Goal: Information Seeking & Learning: Compare options

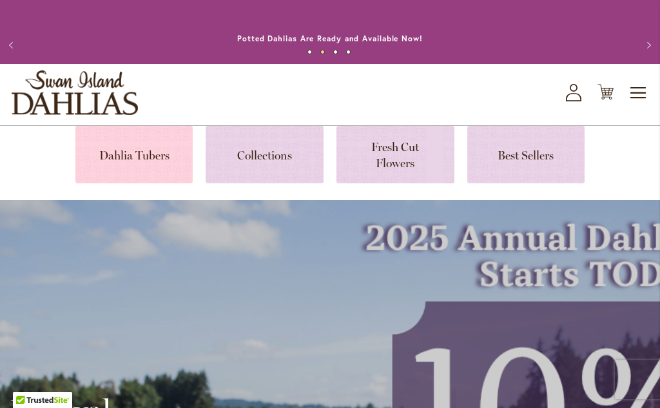
click at [137, 149] on link at bounding box center [134, 154] width 118 height 57
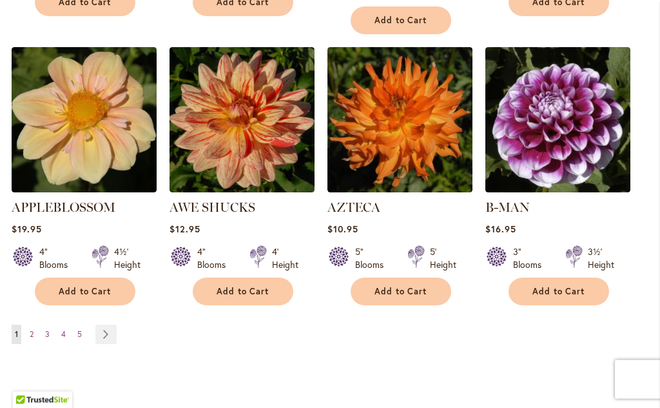
scroll to position [1310, 0]
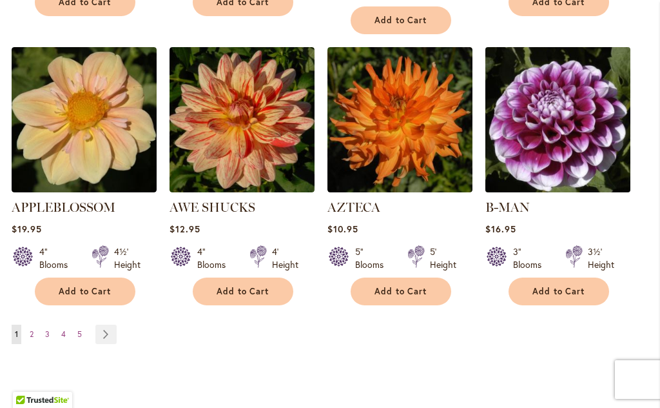
click at [556, 114] on img at bounding box center [558, 119] width 152 height 152
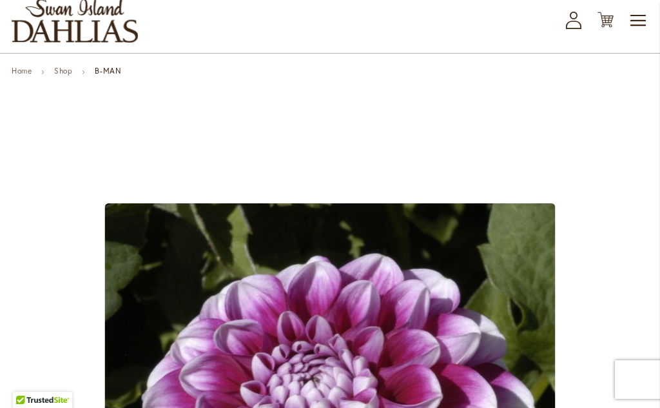
scroll to position [70, 0]
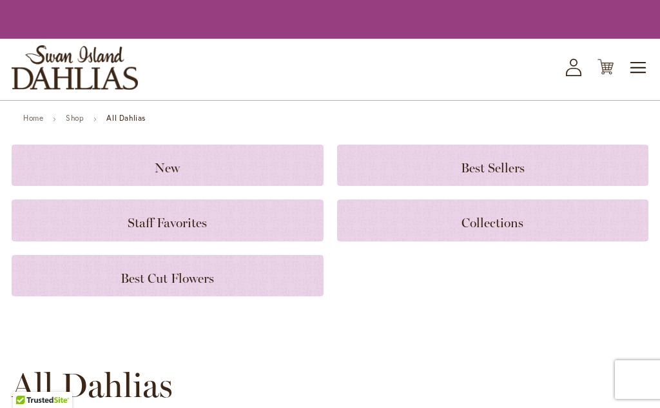
scroll to position [1366, 0]
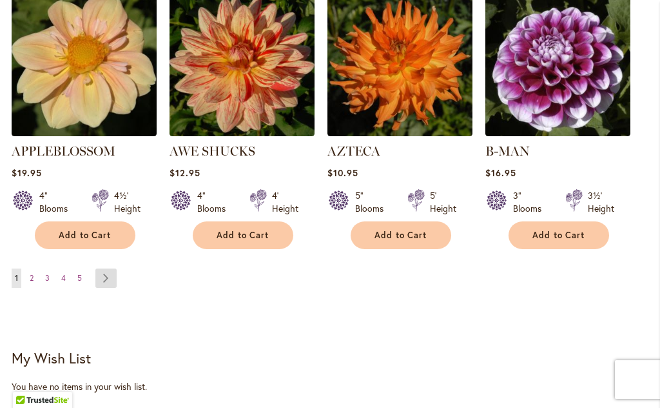
click at [115, 268] on link "Page Next" at bounding box center [105, 277] width 21 height 19
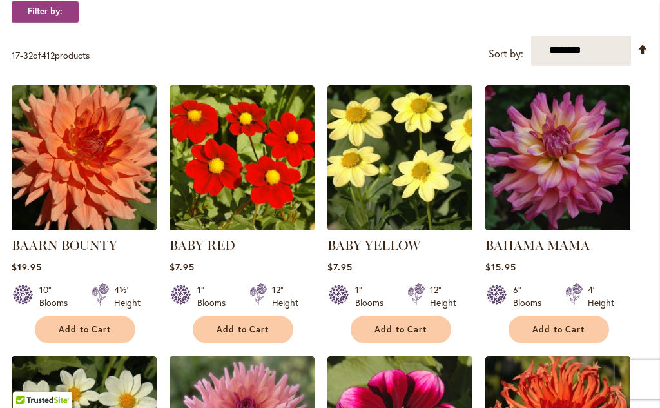
scroll to position [441, 0]
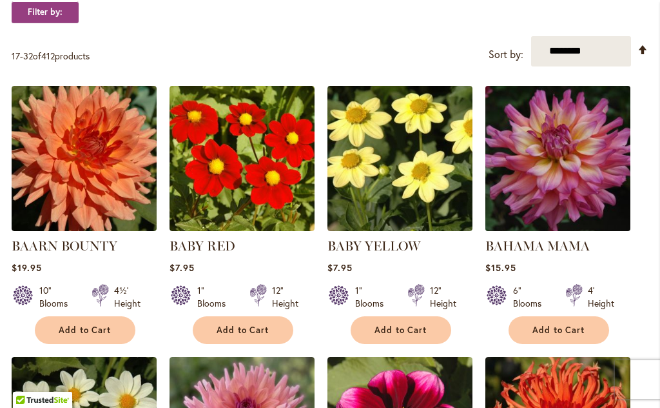
click at [585, 181] on img at bounding box center [558, 158] width 152 height 152
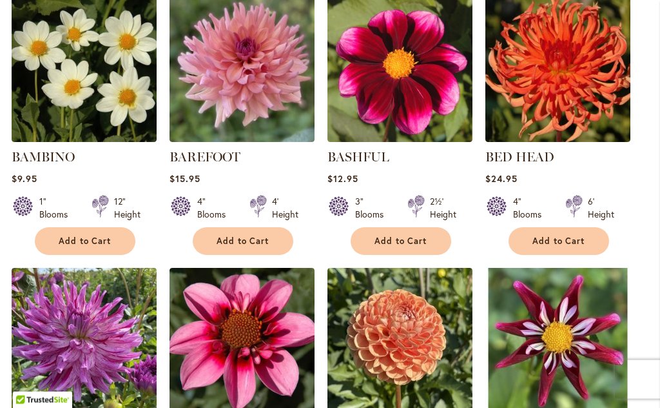
scroll to position [801, 0]
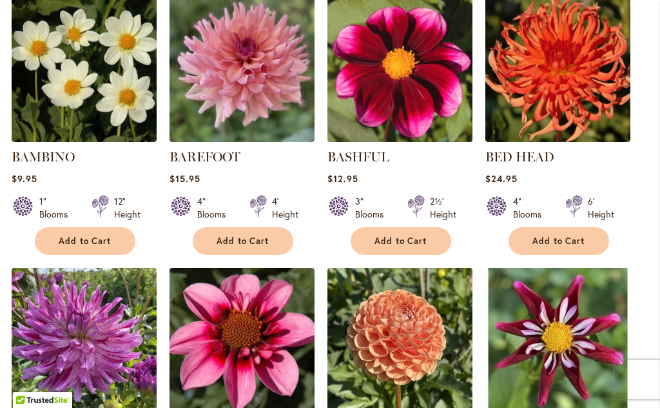
click at [433, 99] on img at bounding box center [400, 69] width 152 height 152
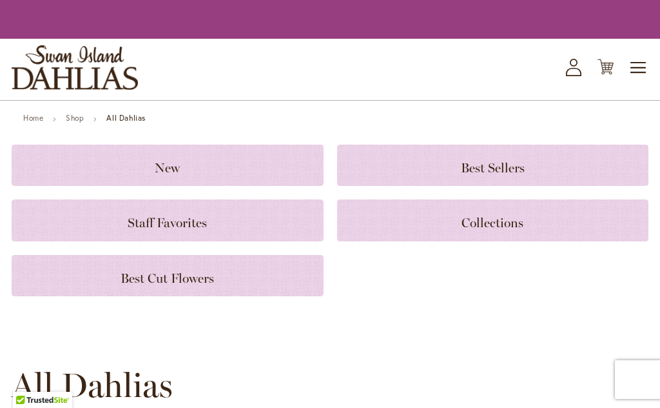
scroll to position [857, 0]
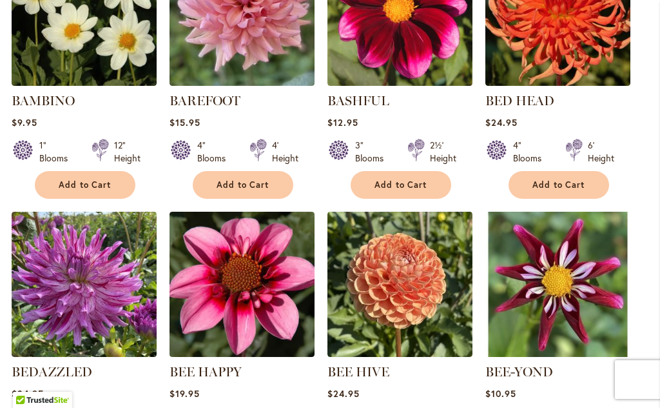
click at [645, 266] on ol "BAARN BOUNTY $19.95 10" Blooms 4½' Height" at bounding box center [330, 214] width 637 height 1088
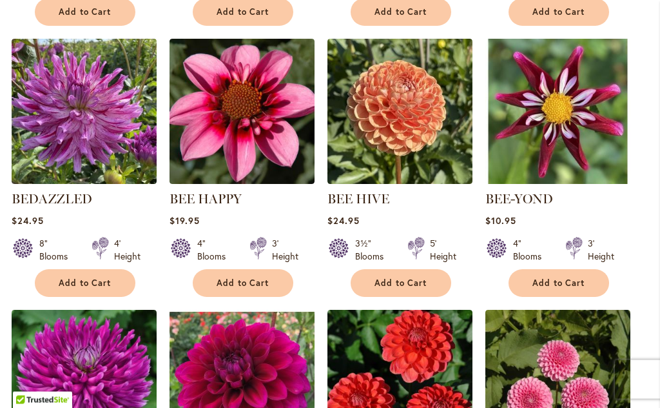
scroll to position [1030, 0]
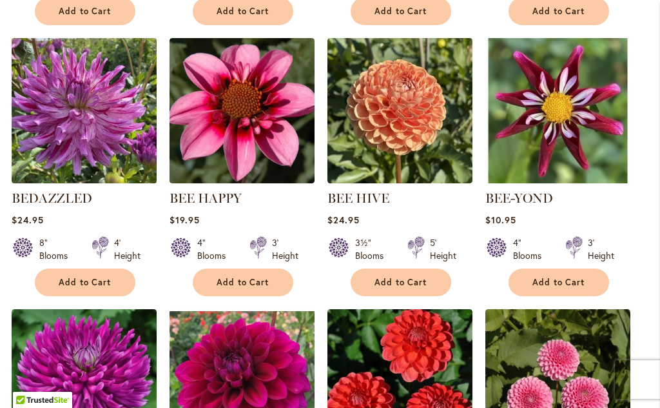
click at [101, 128] on img at bounding box center [84, 110] width 152 height 152
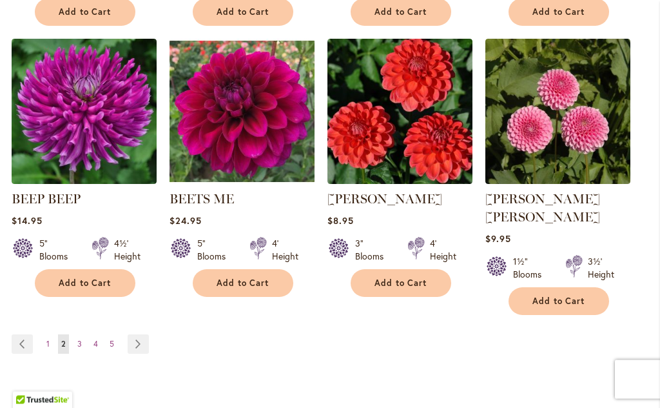
scroll to position [1301, 0]
click at [146, 334] on link "Page Next" at bounding box center [138, 343] width 21 height 19
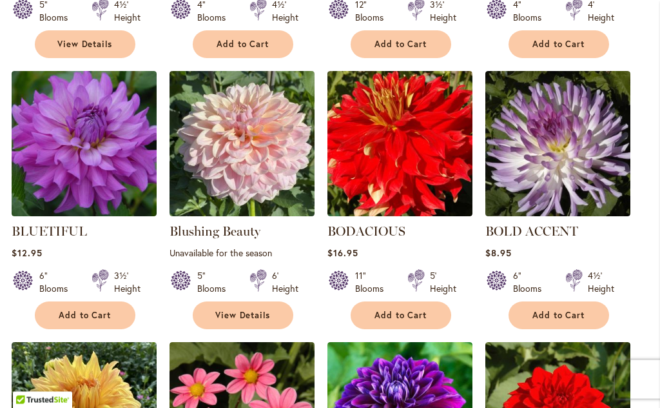
scroll to position [998, 0]
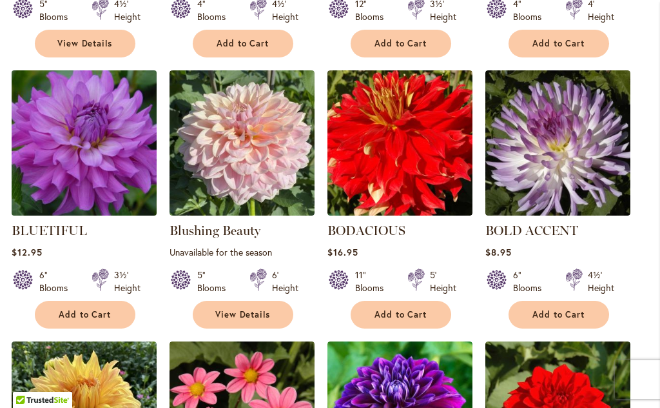
click at [88, 186] on img at bounding box center [84, 142] width 152 height 152
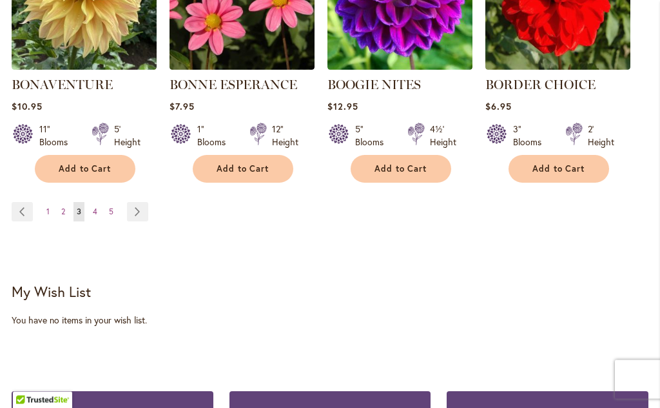
scroll to position [1415, 0]
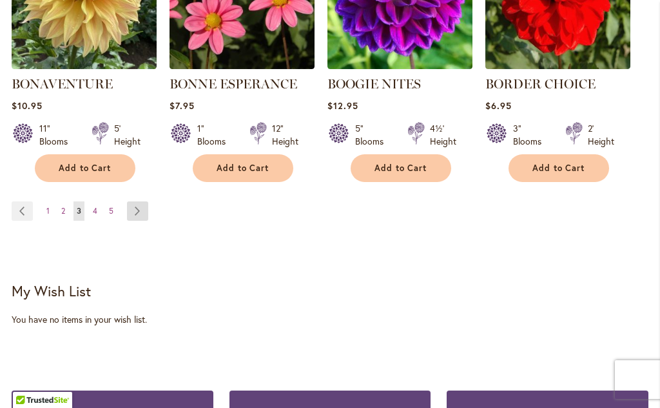
click at [146, 207] on link "Page Next" at bounding box center [137, 210] width 21 height 19
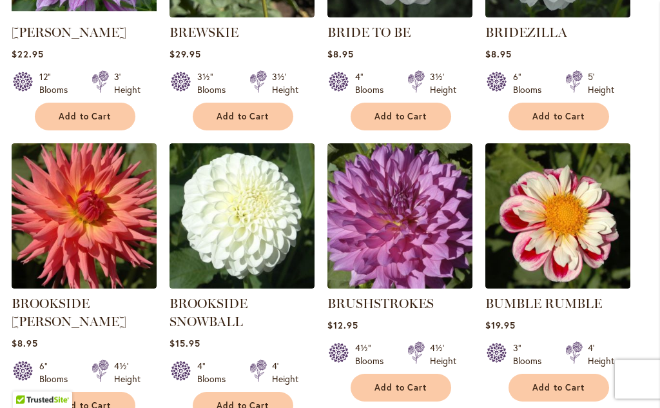
scroll to position [654, 0]
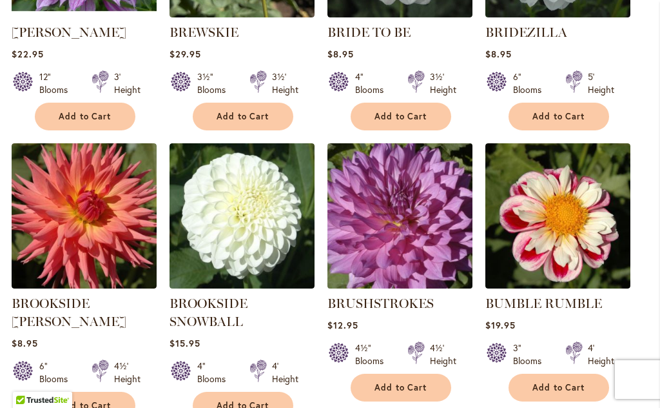
click at [398, 244] on img at bounding box center [400, 215] width 152 height 152
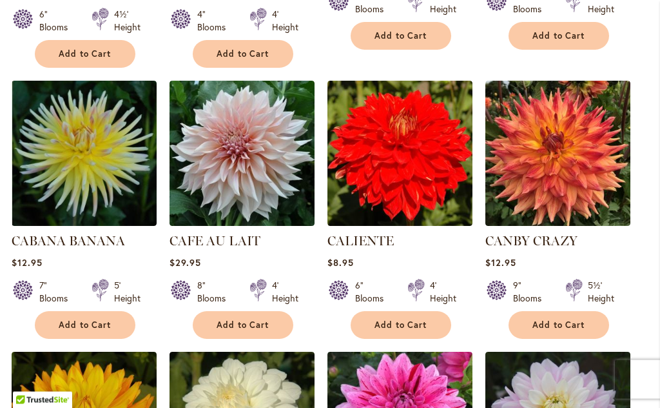
scroll to position [1006, 0]
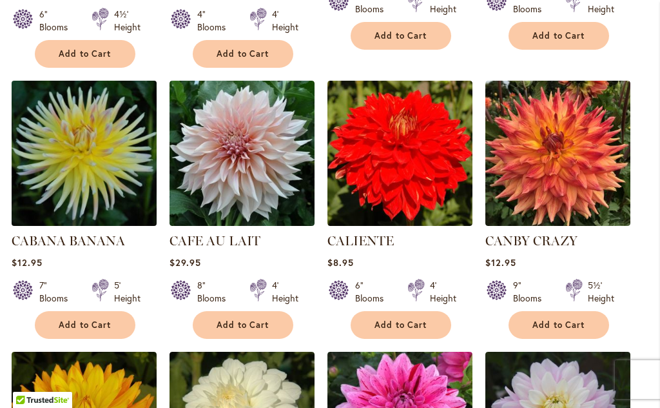
click at [101, 177] on img at bounding box center [84, 153] width 152 height 152
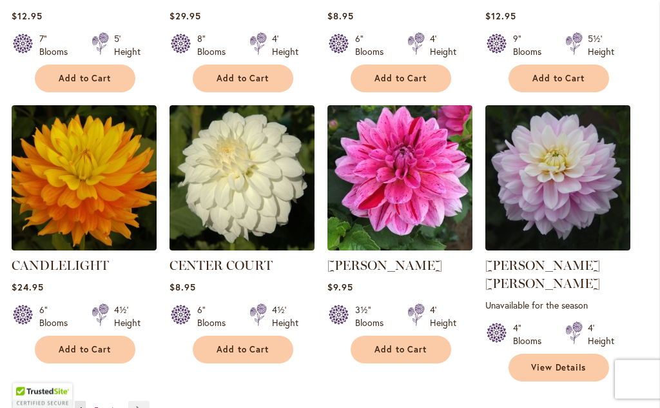
scroll to position [1252, 0]
click at [148, 400] on link "Page Next" at bounding box center [138, 409] width 21 height 19
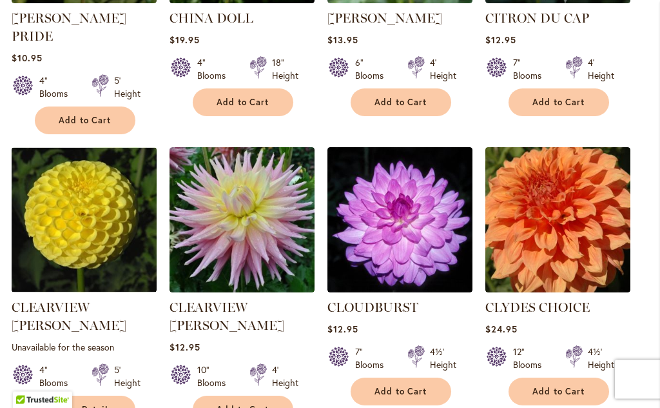
scroll to position [1230, 0]
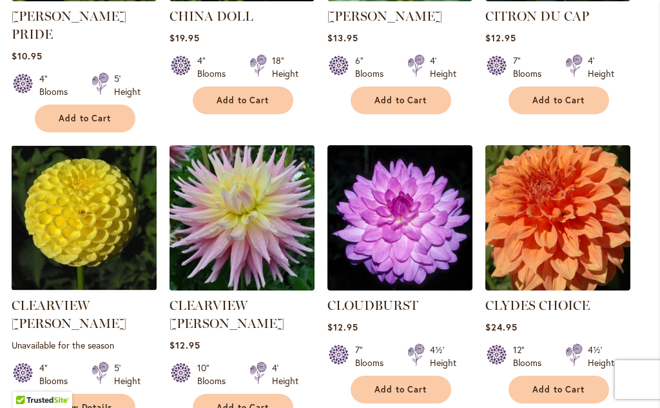
click at [215, 207] on img at bounding box center [242, 217] width 152 height 152
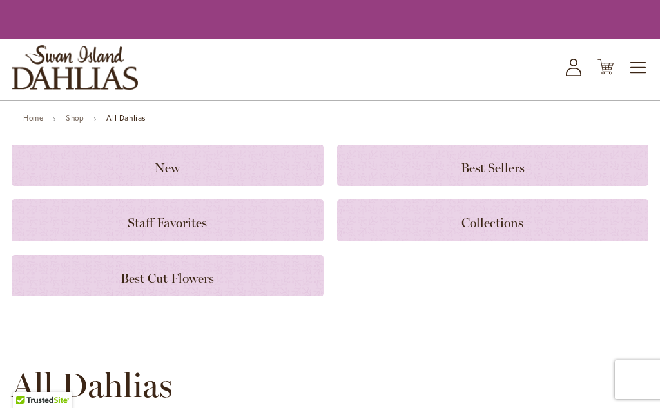
scroll to position [1286, 0]
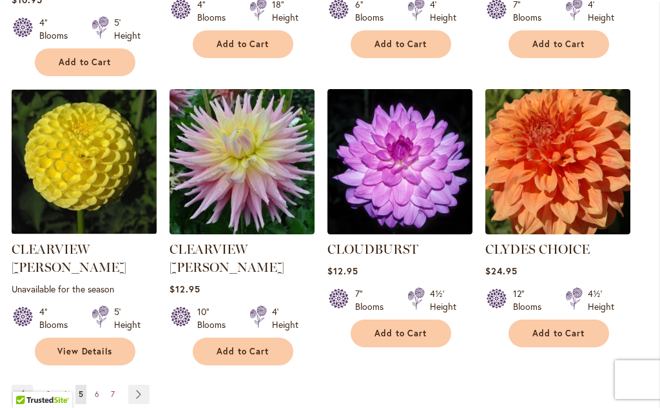
click at [140, 384] on link "Page Next" at bounding box center [138, 393] width 21 height 19
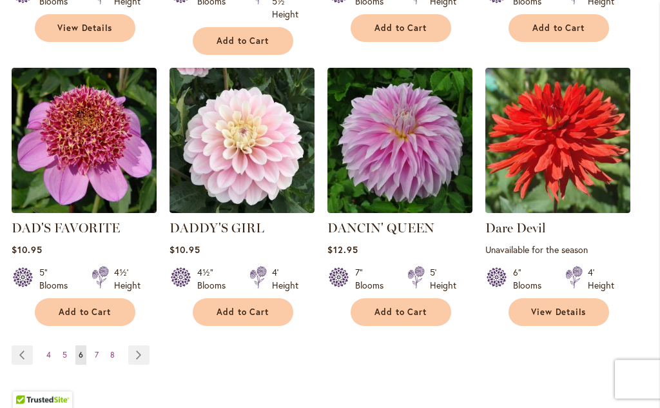
scroll to position [1321, 0]
click at [147, 345] on link "Page Next" at bounding box center [138, 354] width 21 height 19
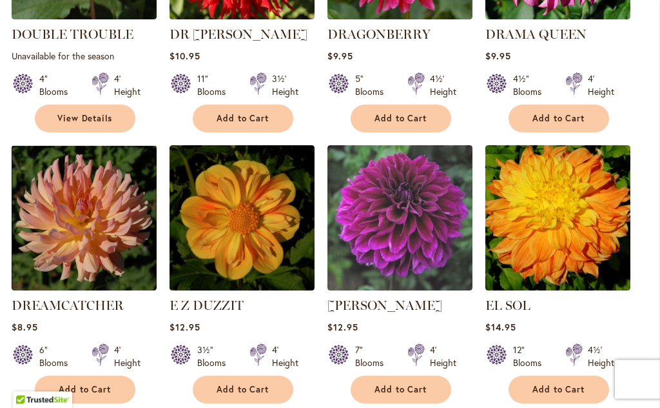
scroll to position [1230, 0]
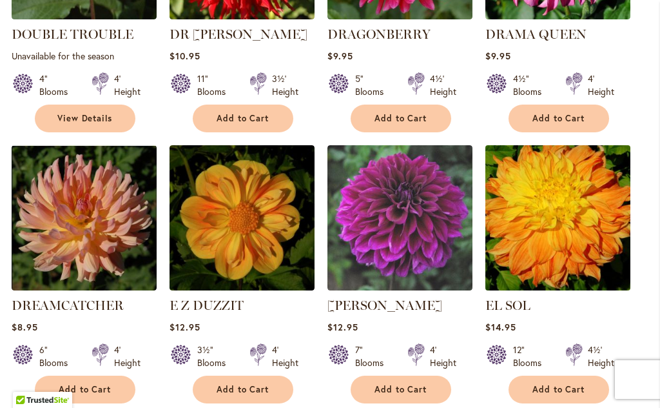
click at [571, 230] on img at bounding box center [558, 217] width 152 height 152
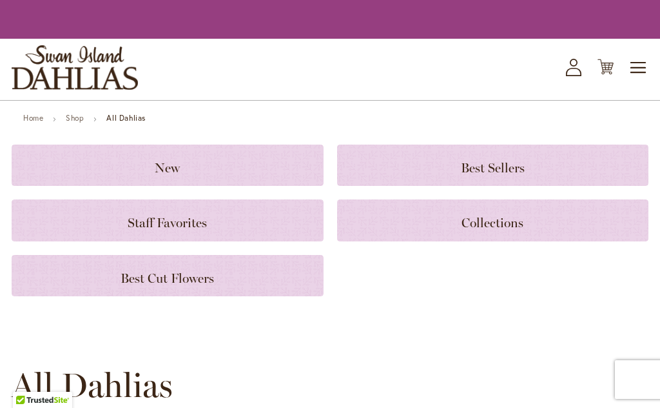
scroll to position [1286, 0]
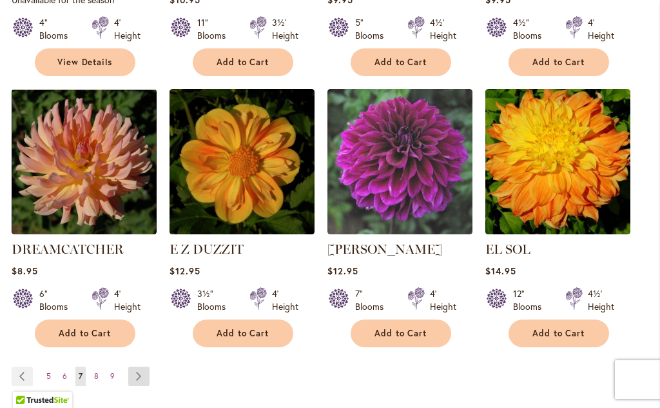
click at [148, 366] on link "Page Next" at bounding box center [138, 375] width 21 height 19
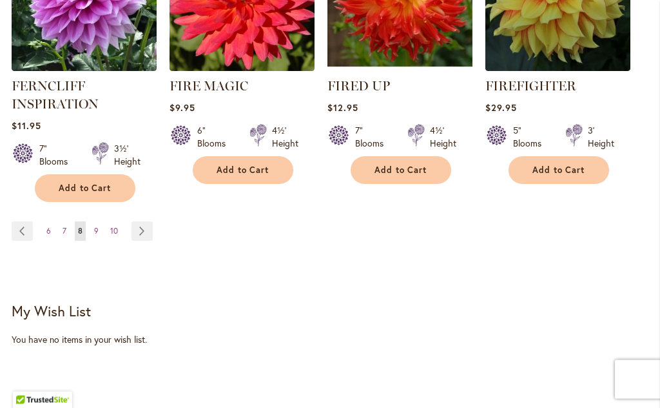
scroll to position [1444, 0]
click at [146, 234] on link "Page Next" at bounding box center [142, 230] width 21 height 19
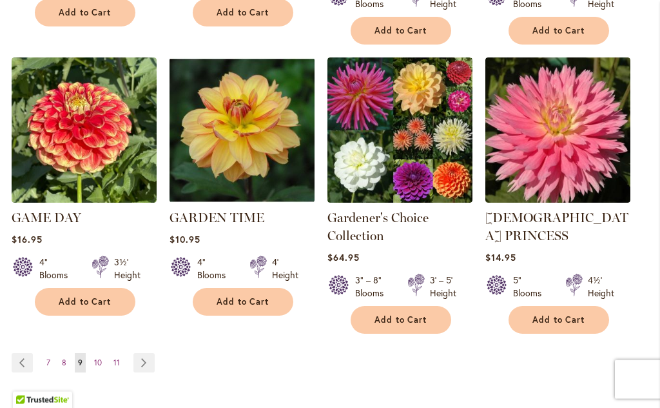
scroll to position [1336, 0]
click at [150, 353] on link "Page Next" at bounding box center [143, 362] width 21 height 19
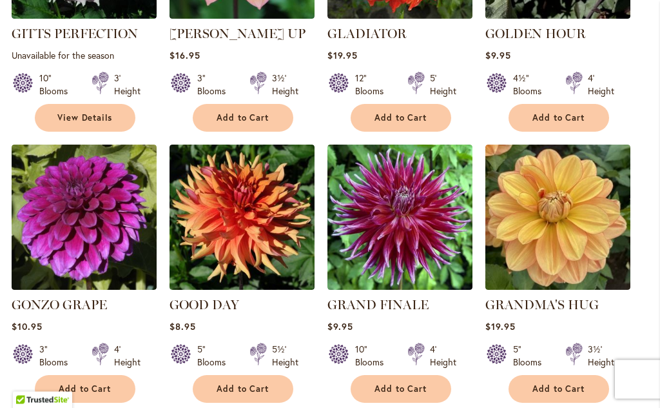
scroll to position [1213, 0]
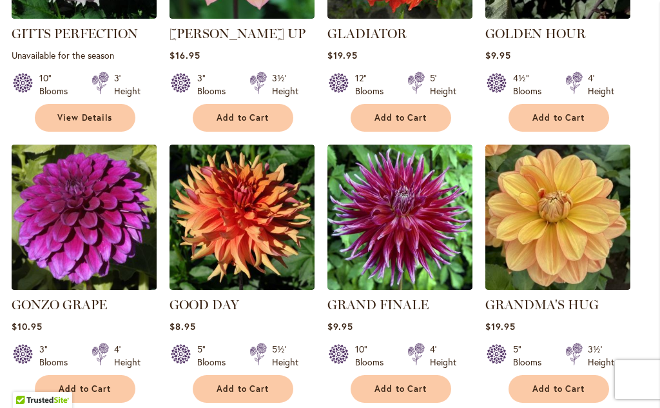
click at [87, 202] on img at bounding box center [84, 217] width 152 height 152
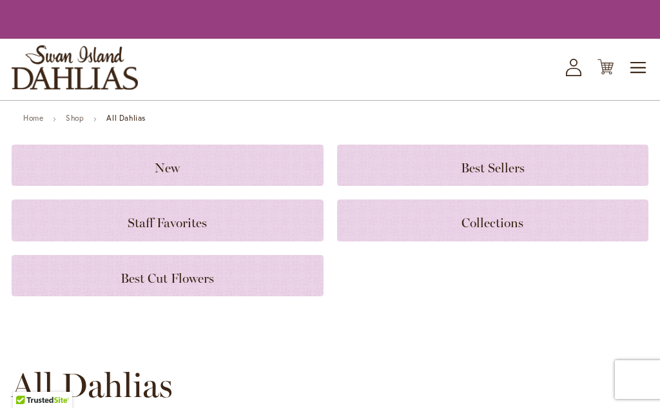
scroll to position [1269, 0]
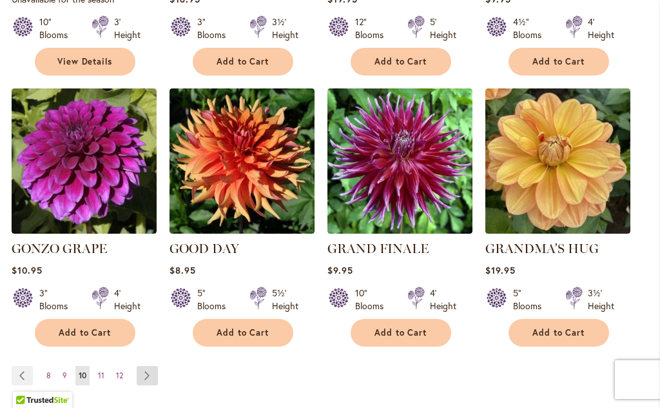
click at [151, 366] on link "Page Next" at bounding box center [147, 375] width 21 height 19
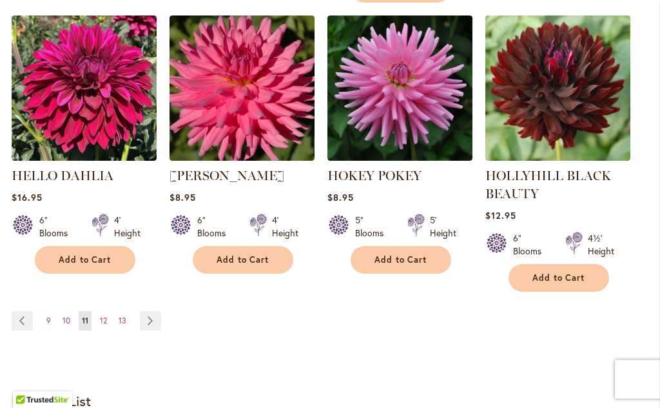
scroll to position [1373, 0]
click at [155, 329] on link "Page Next" at bounding box center [150, 320] width 21 height 19
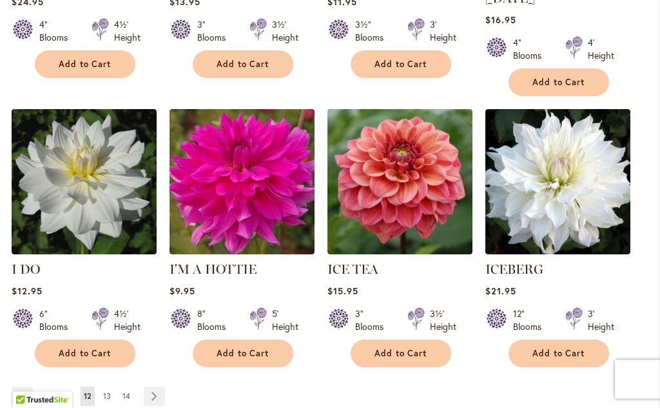
scroll to position [1235, 0]
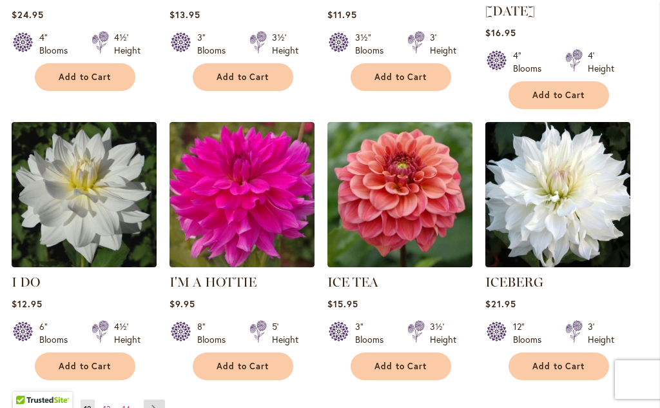
click at [158, 399] on link "Page Next" at bounding box center [154, 408] width 21 height 19
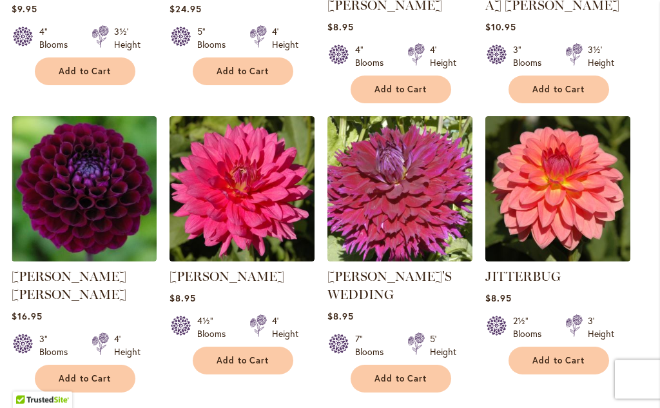
scroll to position [1254, 0]
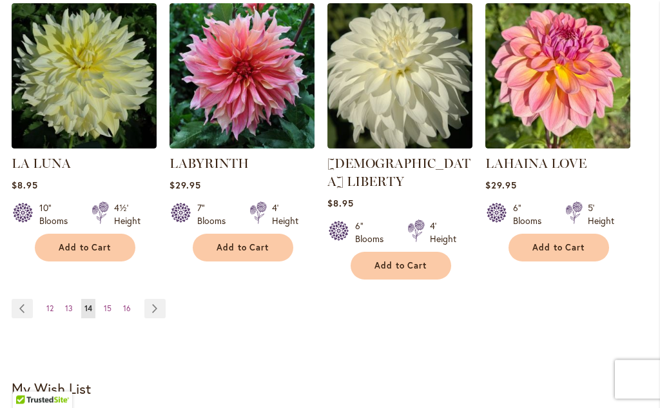
scroll to position [1336, 0]
click at [160, 299] on link "Page Next" at bounding box center [154, 308] width 21 height 19
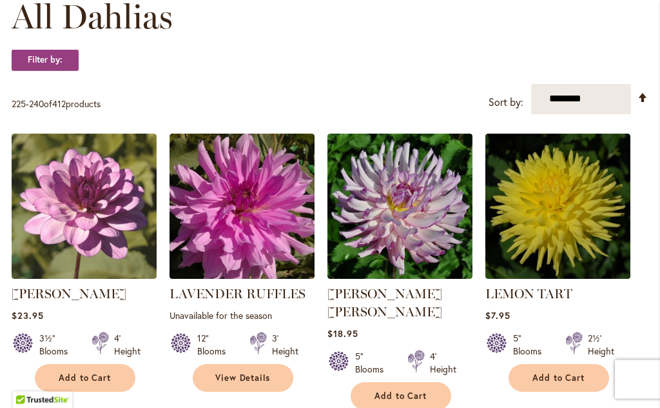
scroll to position [395, 0]
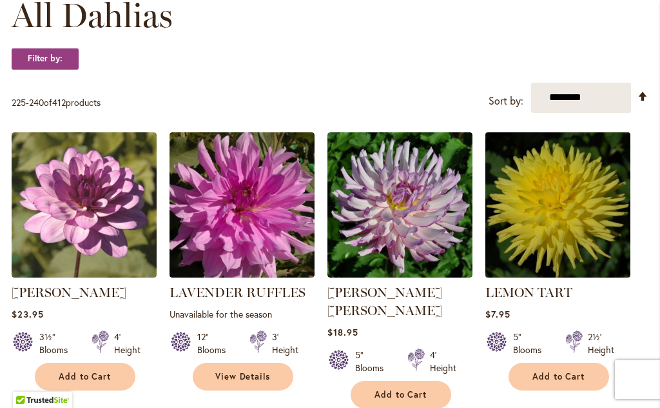
click at [555, 234] on img at bounding box center [558, 204] width 152 height 152
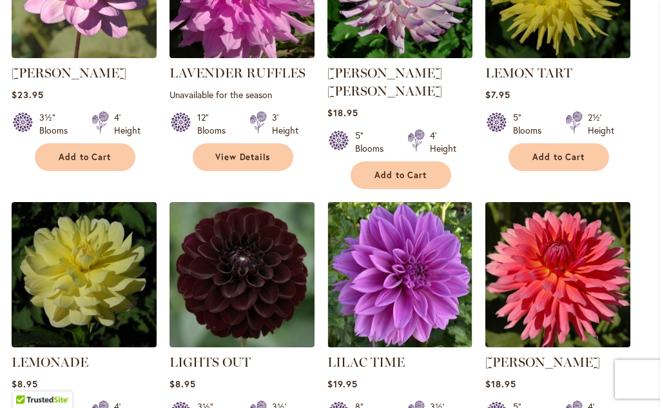
scroll to position [595, 0]
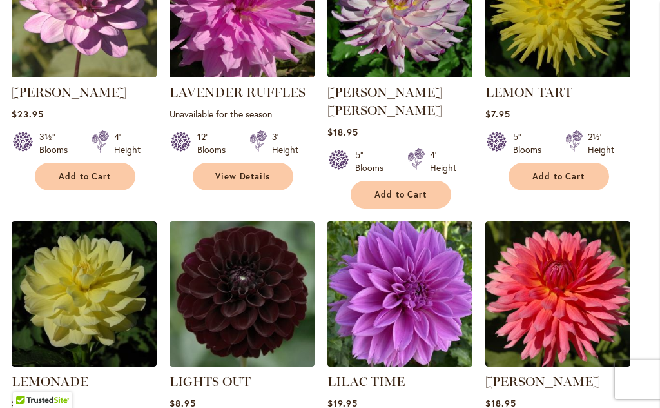
click at [409, 270] on img at bounding box center [400, 293] width 152 height 152
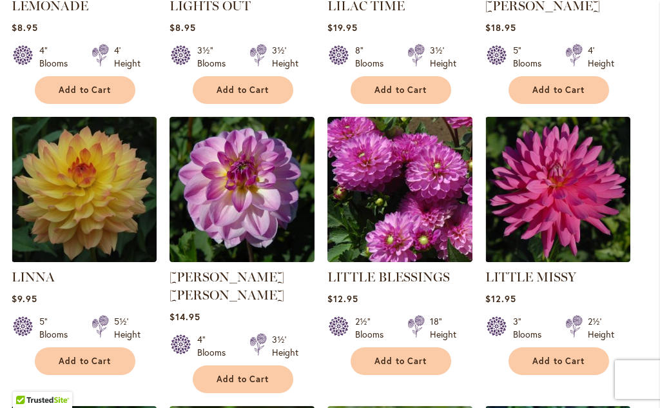
scroll to position [969, 0]
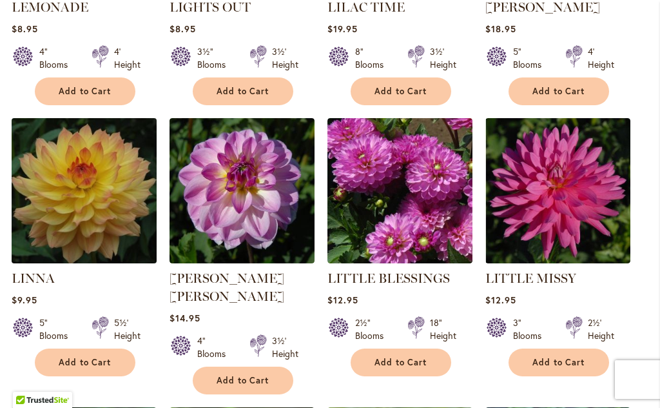
click at [86, 178] on img at bounding box center [84, 190] width 152 height 152
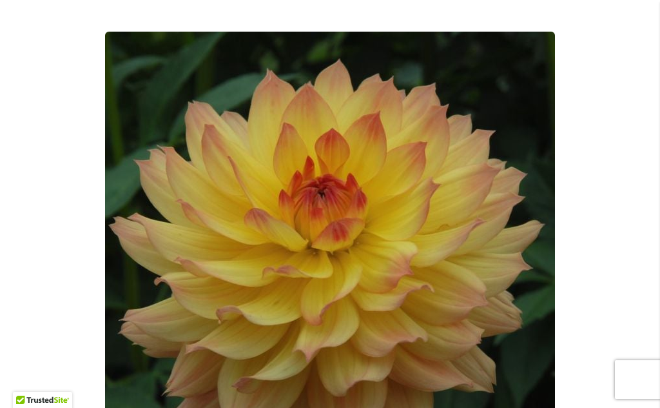
scroll to position [243, 0]
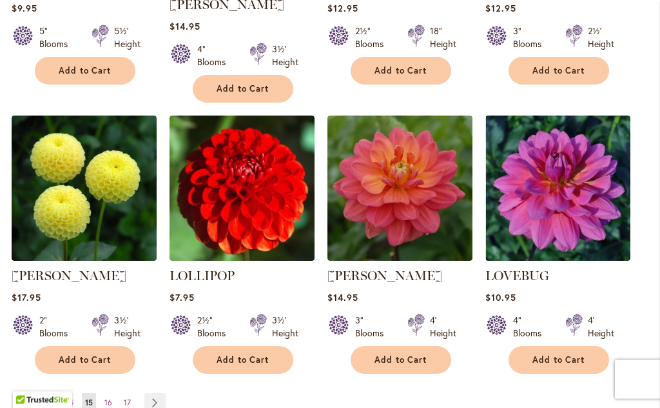
scroll to position [1260, 0]
click at [162, 393] on link "Page Next" at bounding box center [154, 402] width 21 height 19
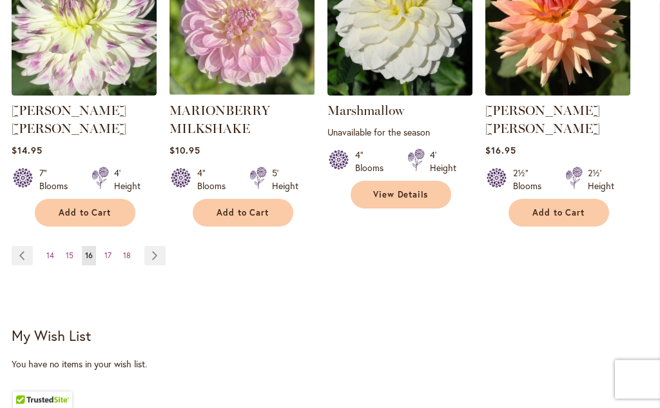
scroll to position [1407, 0]
click at [162, 246] on link "Page Next" at bounding box center [154, 255] width 21 height 19
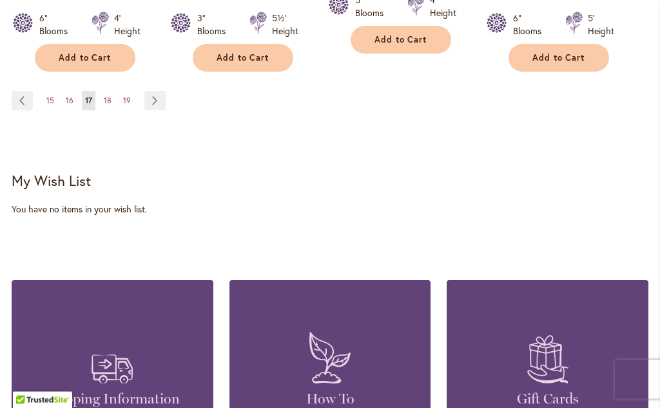
scroll to position [1544, 0]
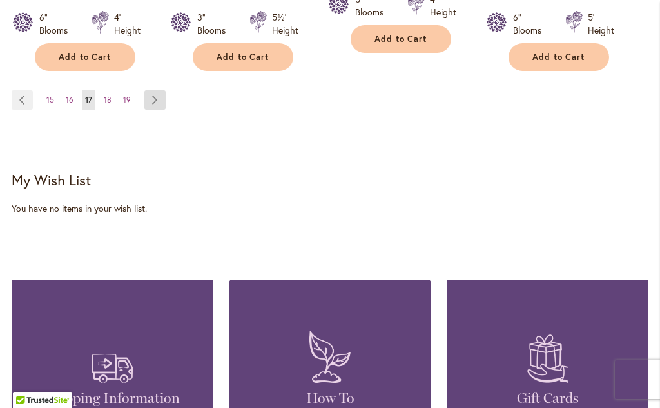
click at [158, 90] on link "Page Next" at bounding box center [154, 99] width 21 height 19
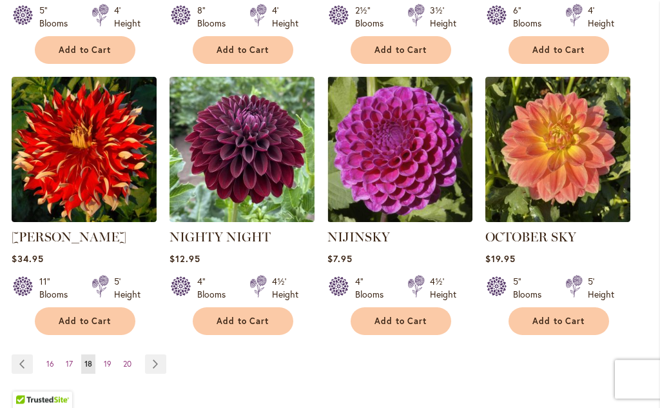
scroll to position [1263, 0]
click at [160, 364] on link "Page Next" at bounding box center [155, 363] width 21 height 19
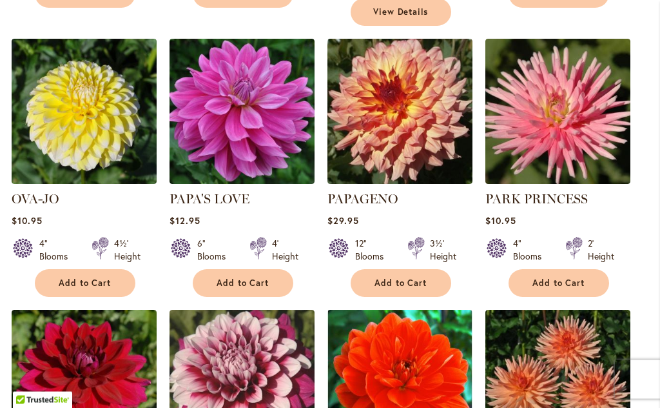
scroll to position [1048, 0]
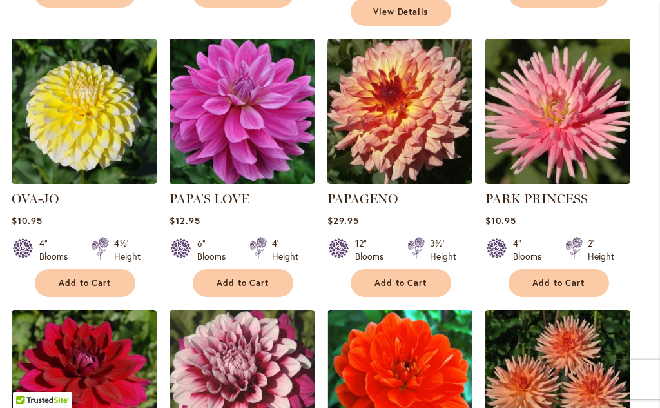
click at [255, 96] on img at bounding box center [242, 111] width 152 height 152
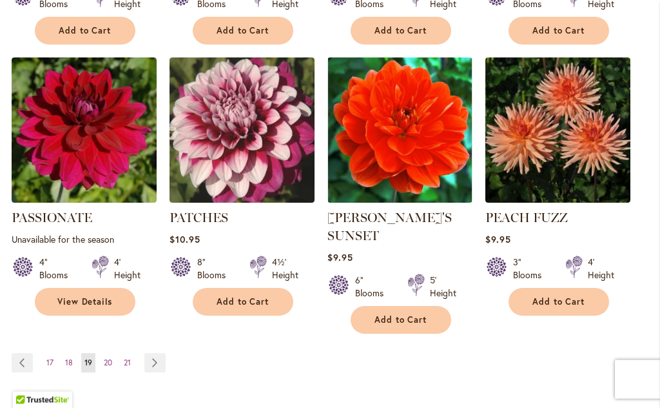
scroll to position [1300, 0]
click at [164, 353] on link "Page Next" at bounding box center [154, 362] width 21 height 19
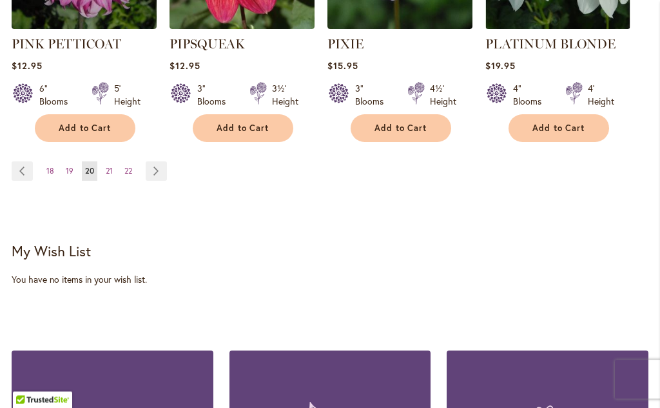
scroll to position [1536, 0]
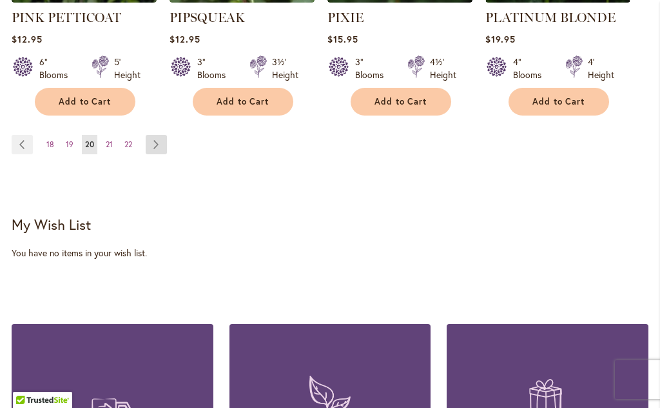
click at [157, 135] on link "Page Next" at bounding box center [156, 144] width 21 height 19
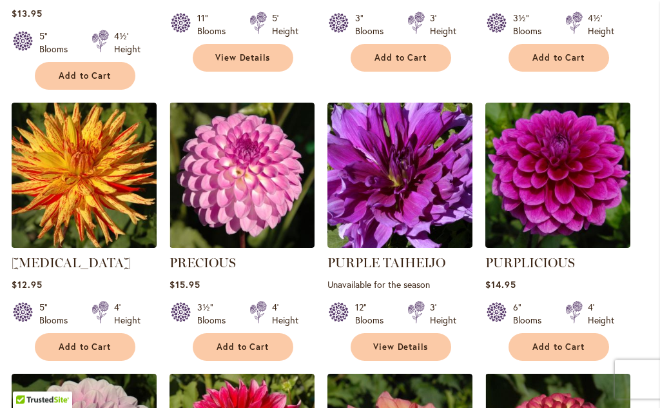
scroll to position [713, 0]
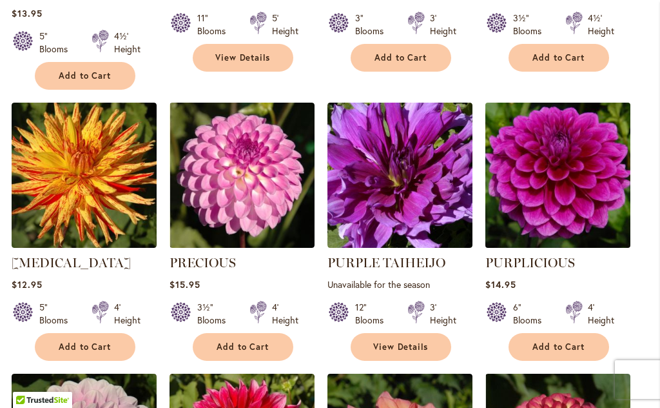
click at [613, 214] on img at bounding box center [558, 175] width 152 height 152
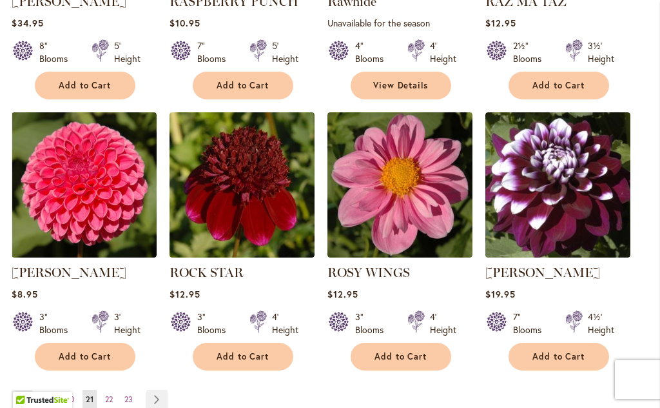
scroll to position [1246, 0]
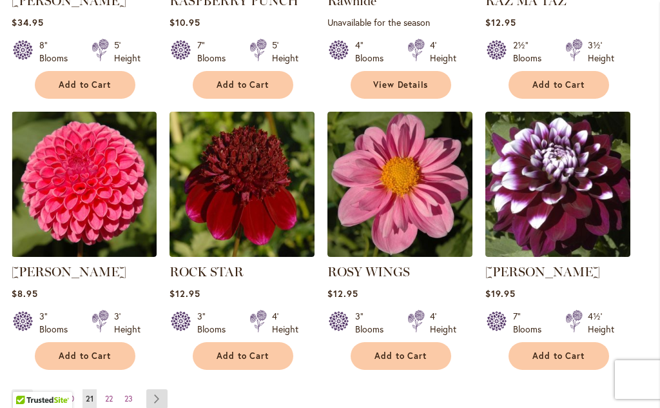
click at [161, 405] on link "Page Next" at bounding box center [156, 398] width 21 height 19
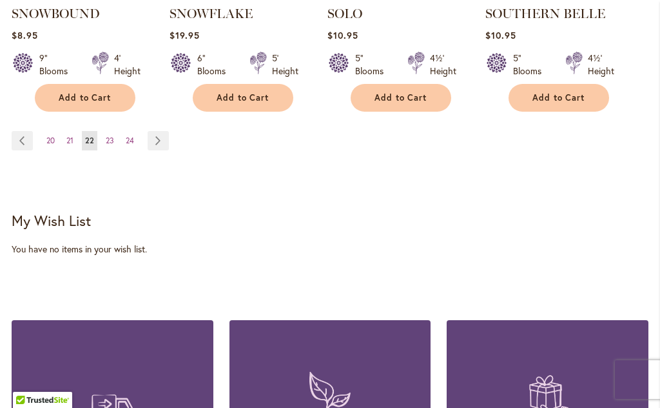
scroll to position [1507, 0]
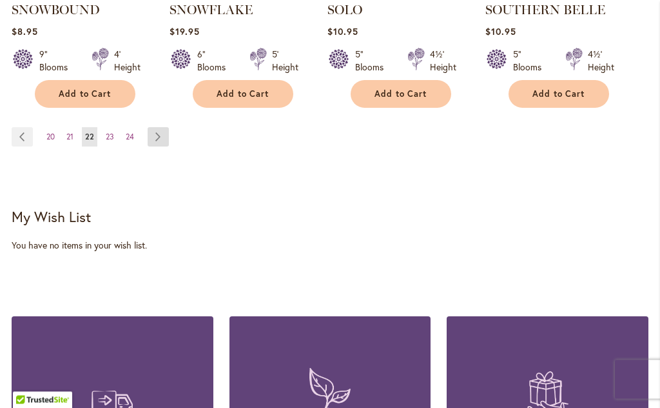
click at [160, 128] on link "Page Next" at bounding box center [158, 137] width 21 height 19
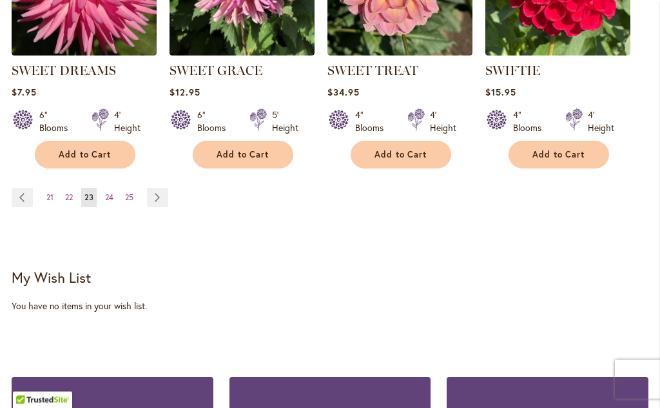
scroll to position [1447, 0]
click at [159, 198] on link "Page Next" at bounding box center [157, 197] width 21 height 19
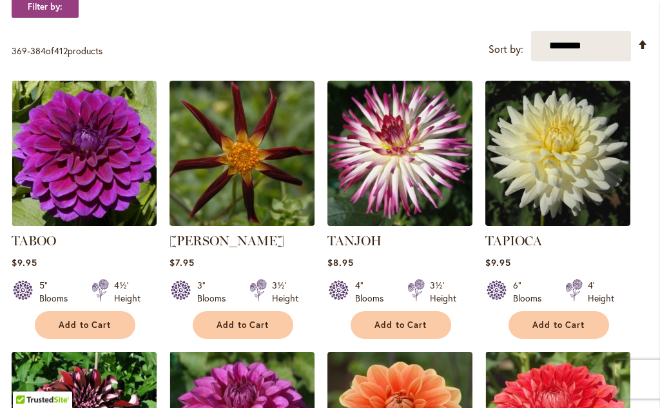
scroll to position [446, 0]
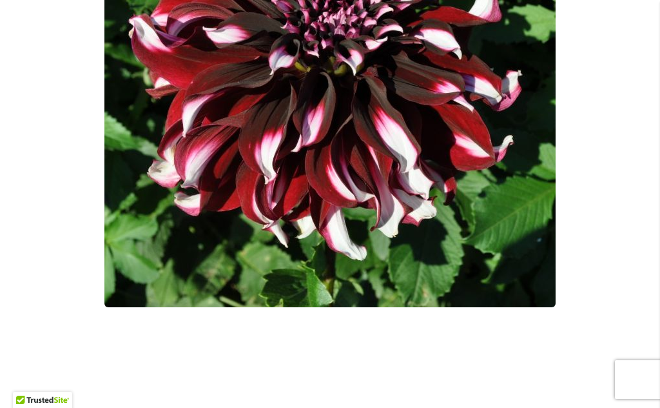
scroll to position [408, 0]
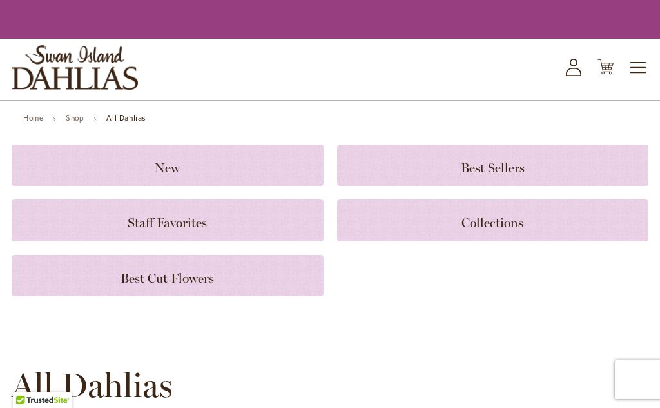
scroll to position [502, 0]
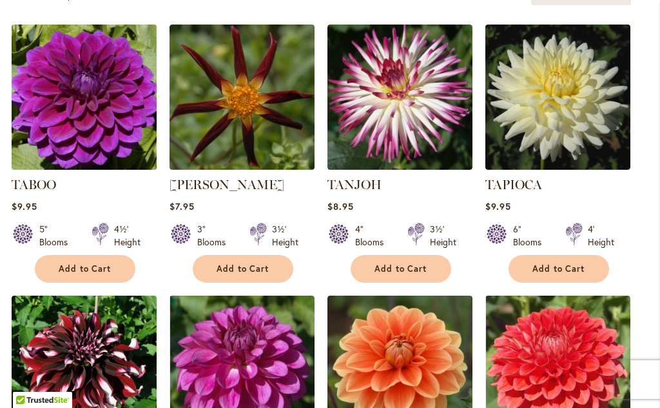
click at [93, 84] on img at bounding box center [84, 97] width 152 height 152
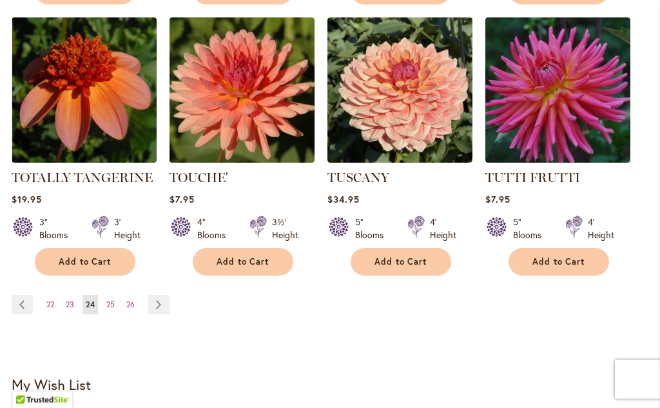
scroll to position [1340, 0]
click at [161, 295] on link "Page Next" at bounding box center [158, 304] width 21 height 19
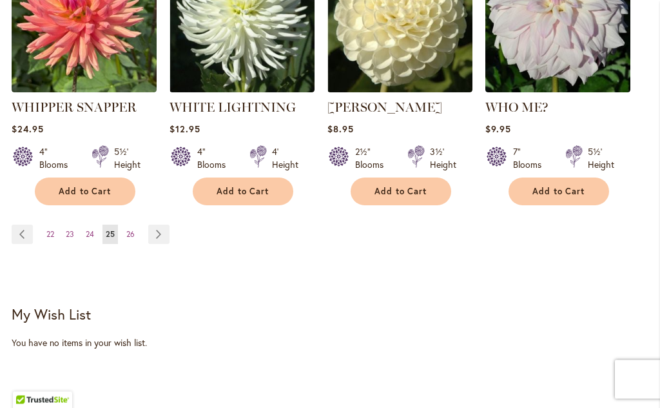
scroll to position [1413, 0]
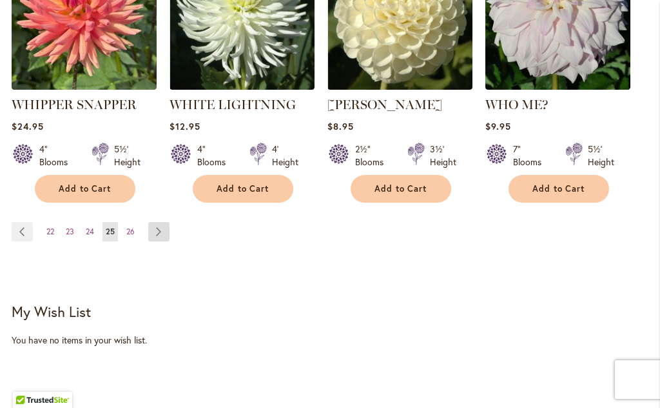
click at [168, 222] on link "Page Next" at bounding box center [158, 231] width 21 height 19
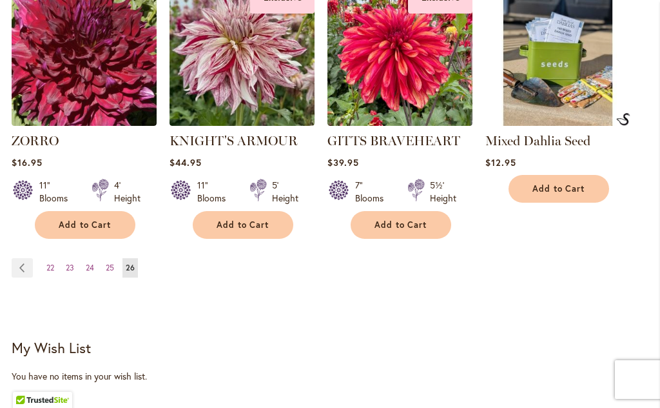
scroll to position [996, 0]
